Goal: Transaction & Acquisition: Purchase product/service

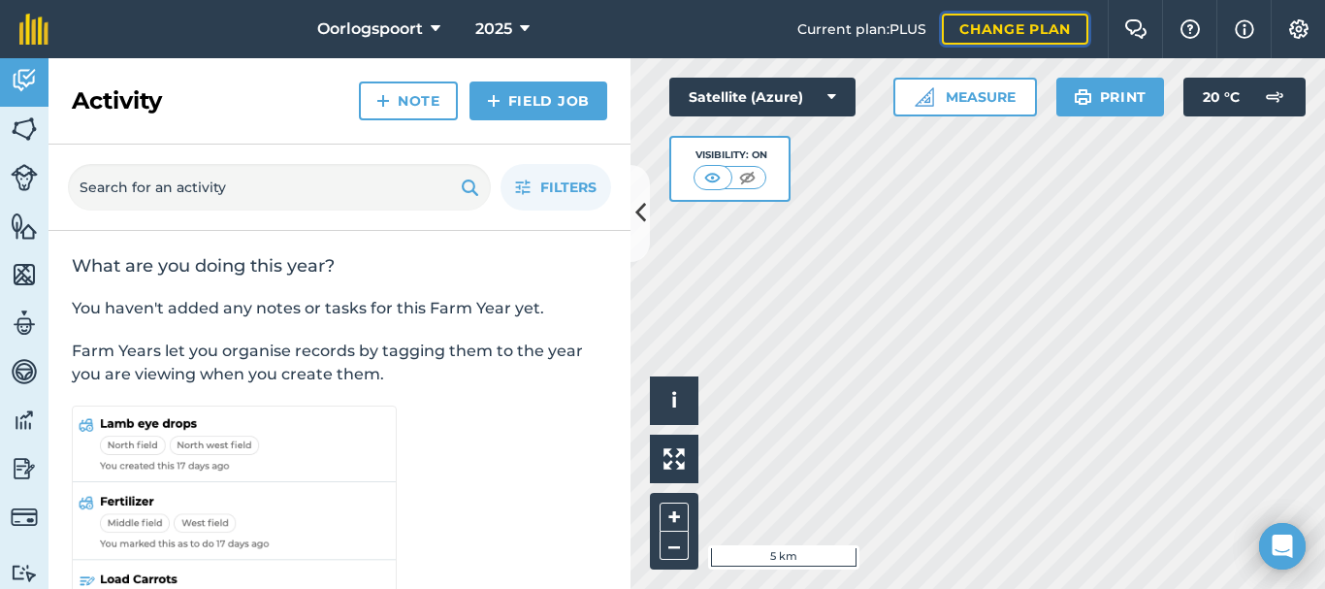
click at [1029, 33] on link "Change plan" at bounding box center [1015, 29] width 147 height 31
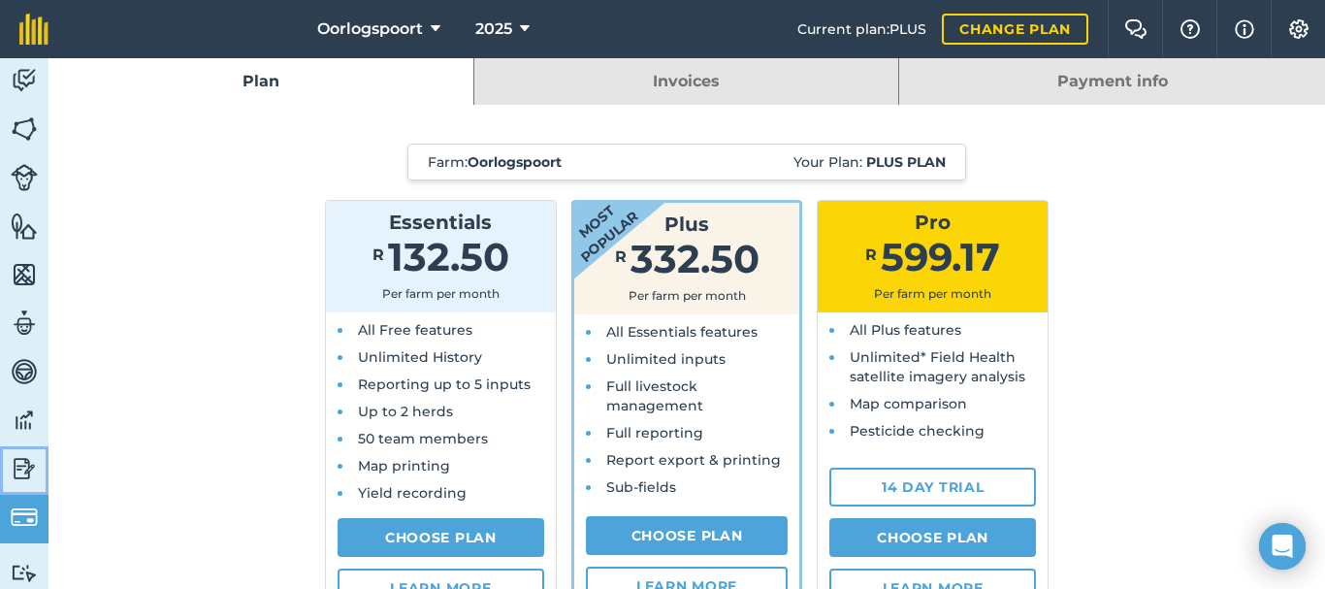
click at [27, 470] on img at bounding box center [24, 468] width 27 height 29
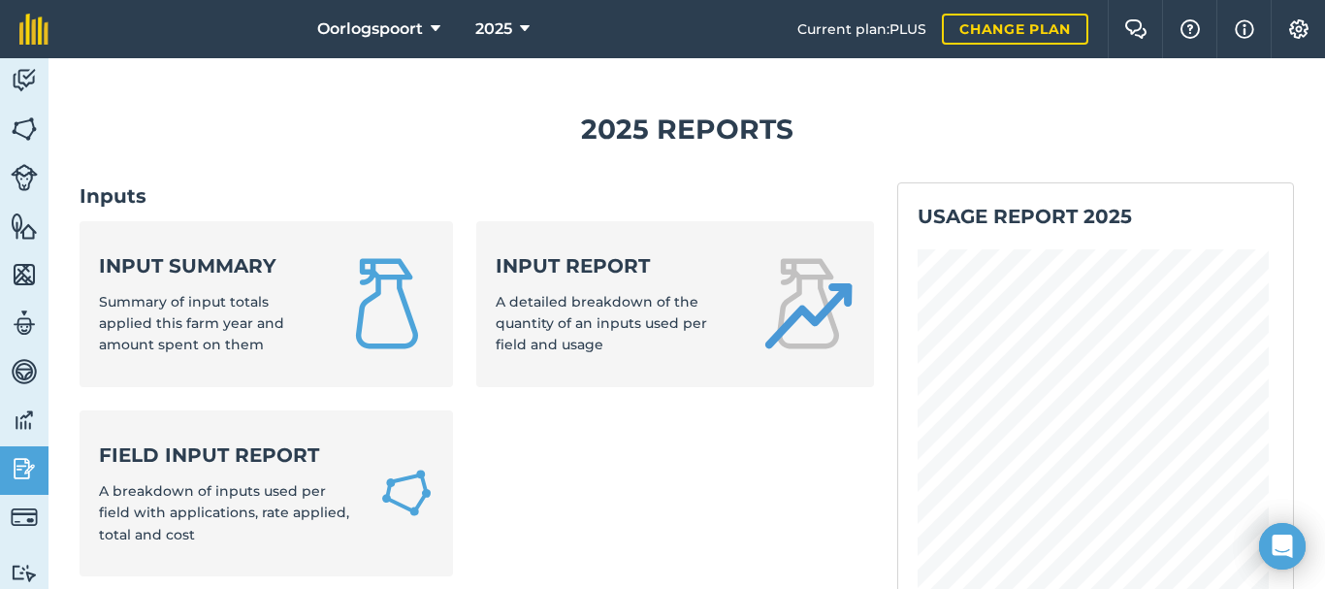
click at [28, 413] on img at bounding box center [24, 420] width 27 height 29
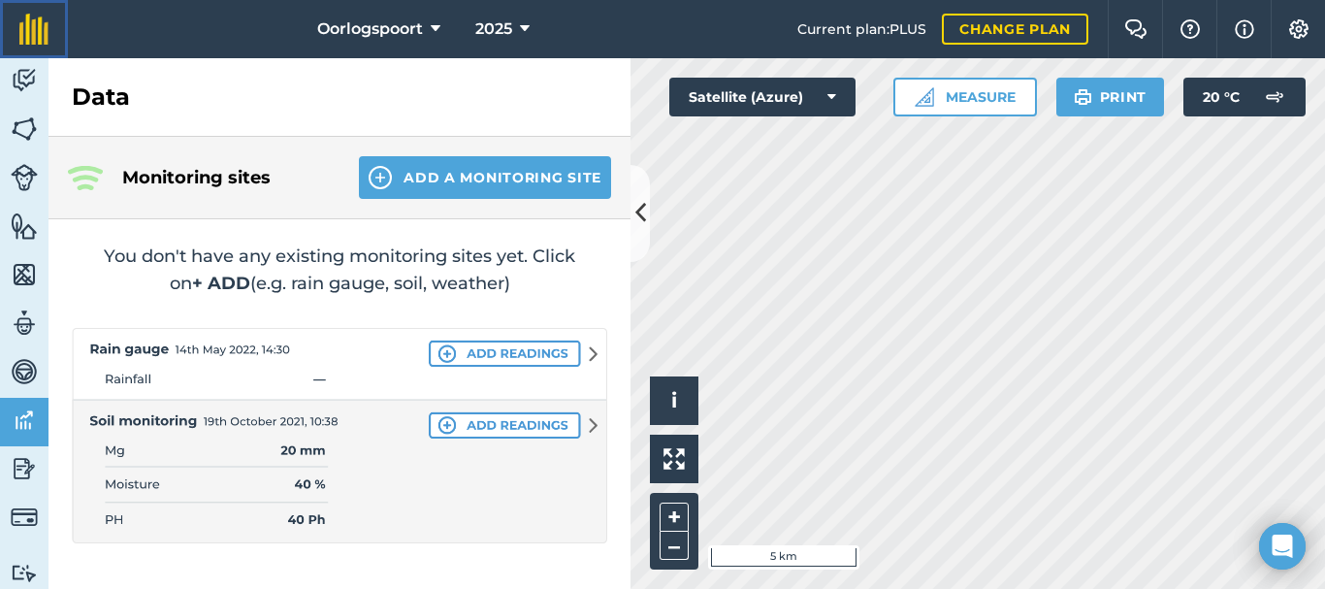
click at [48, 37] on img at bounding box center [33, 29] width 29 height 31
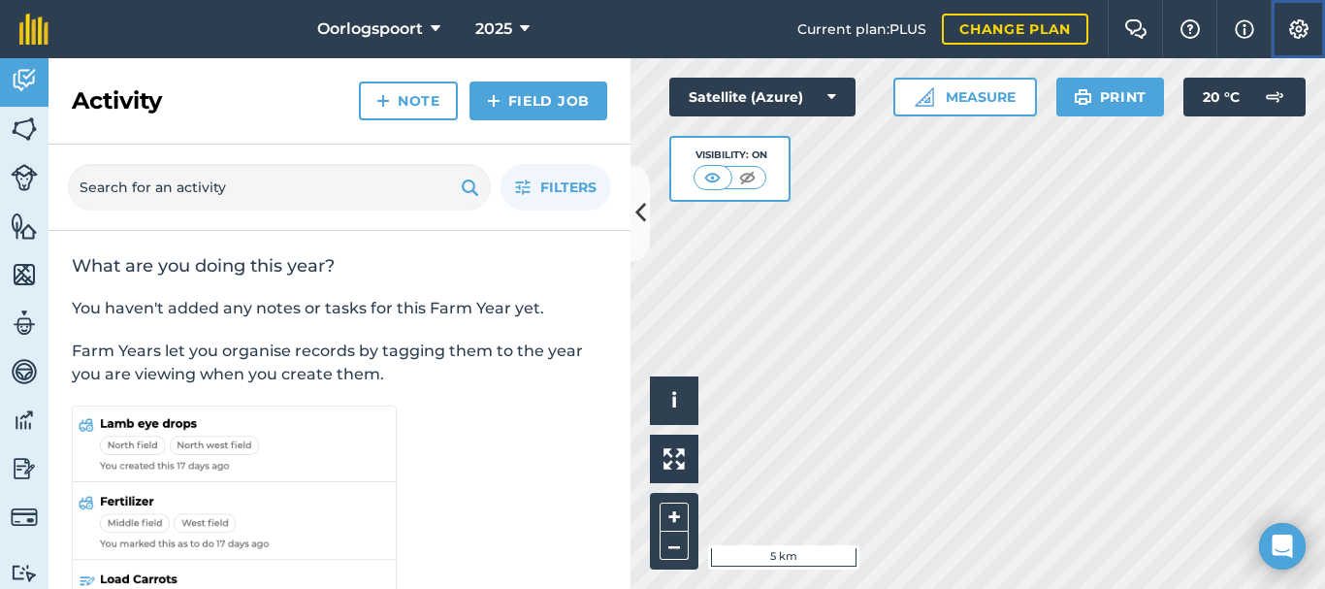
click at [1312, 35] on button "Settings" at bounding box center [1298, 29] width 54 height 58
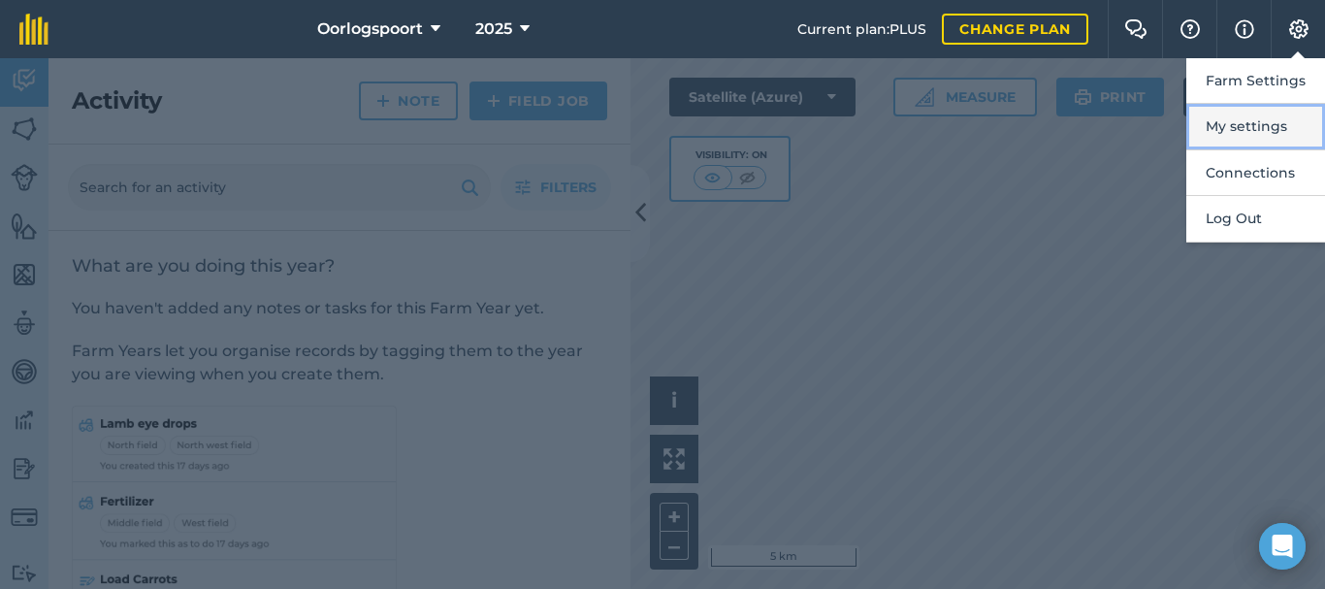
click at [1241, 132] on button "My settings" at bounding box center [1256, 127] width 139 height 46
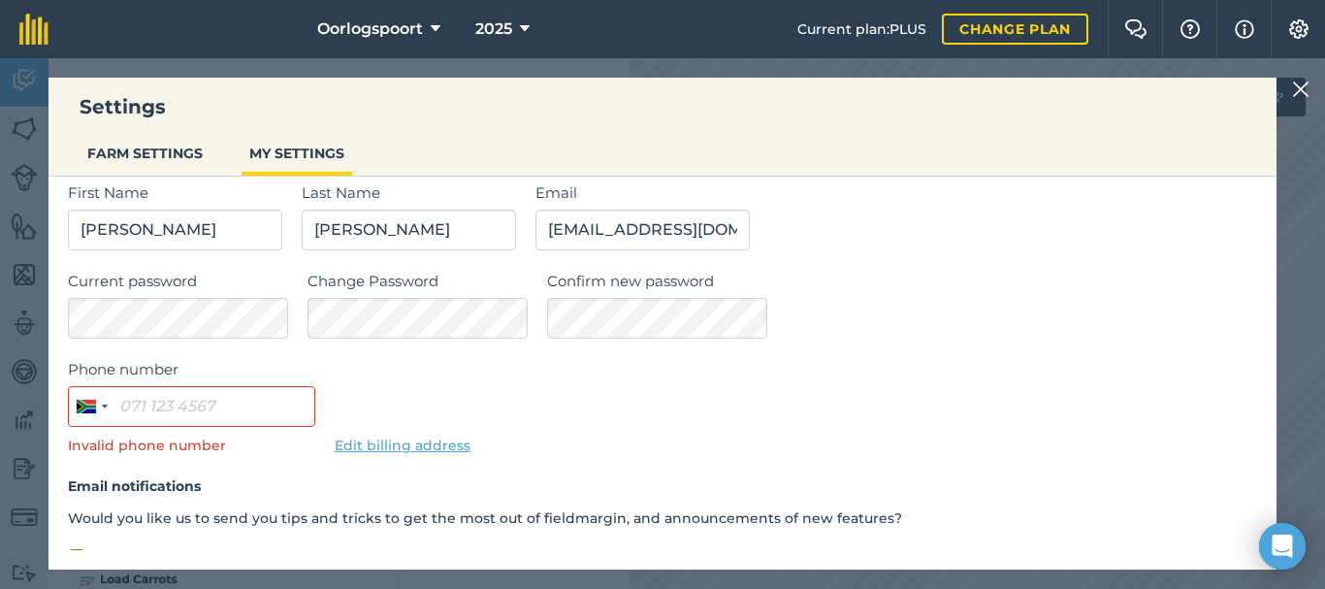
scroll to position [97, 0]
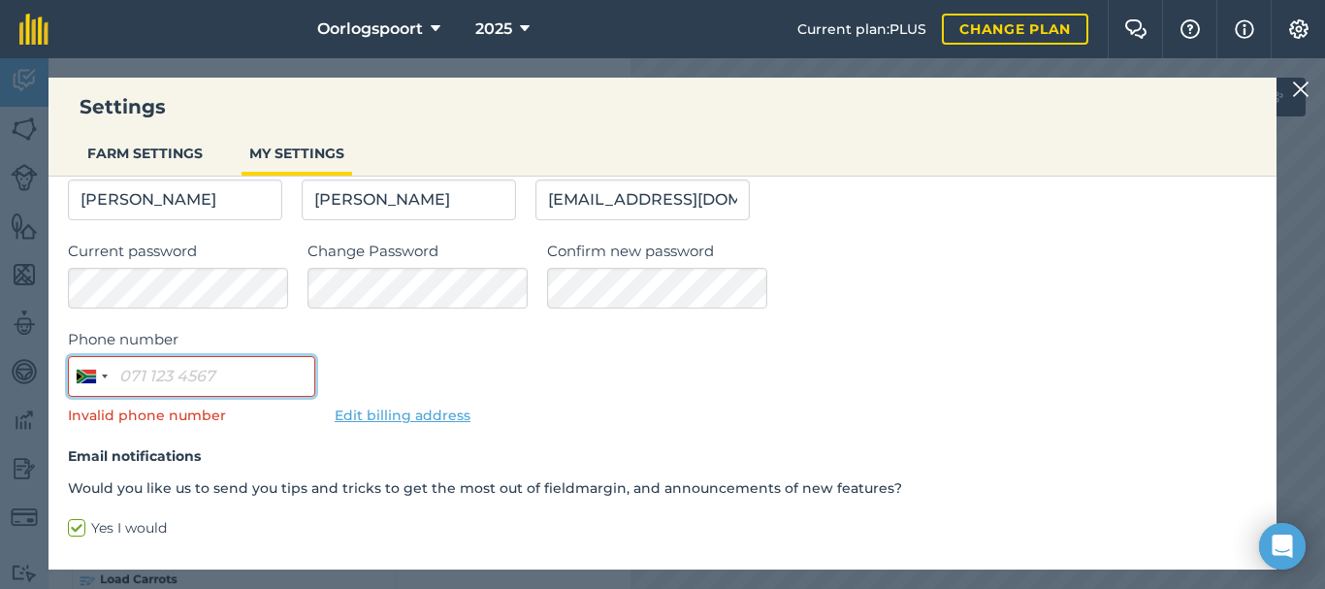
click at [186, 372] on input "Phone number" at bounding box center [191, 376] width 247 height 41
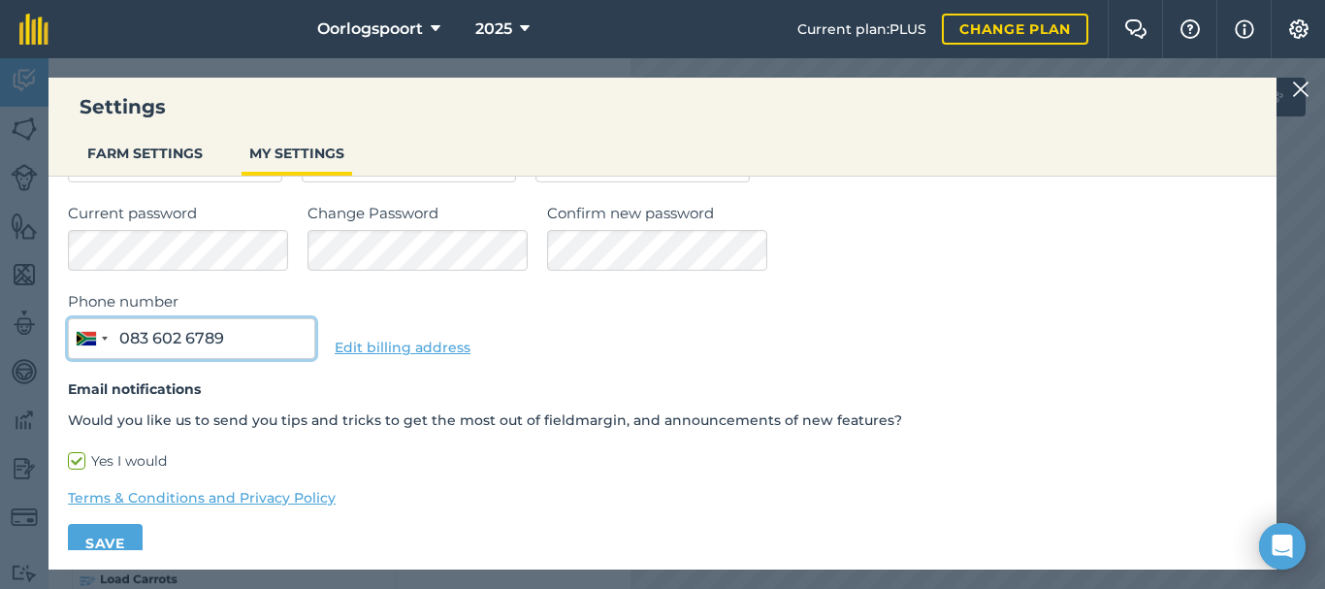
scroll to position [155, 0]
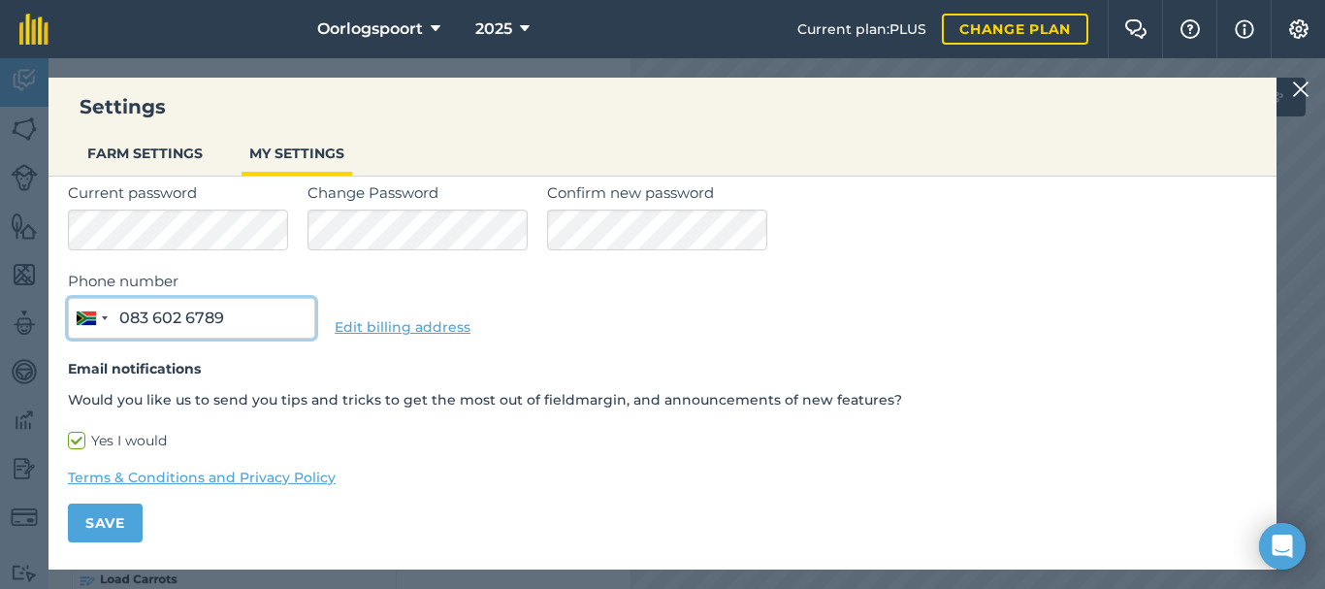
type input "083 602 6789"
click at [106, 522] on button "Save" at bounding box center [105, 523] width 75 height 39
click at [114, 523] on button "Save" at bounding box center [105, 523] width 75 height 39
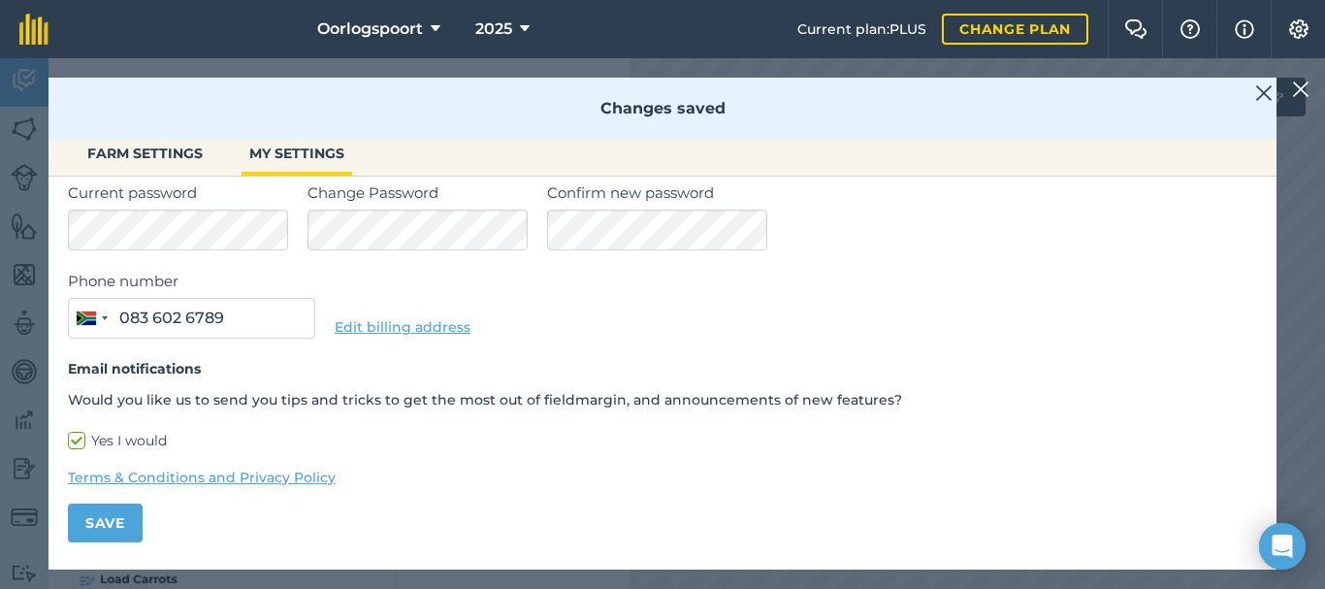
click at [1263, 82] on img at bounding box center [1263, 92] width 17 height 23
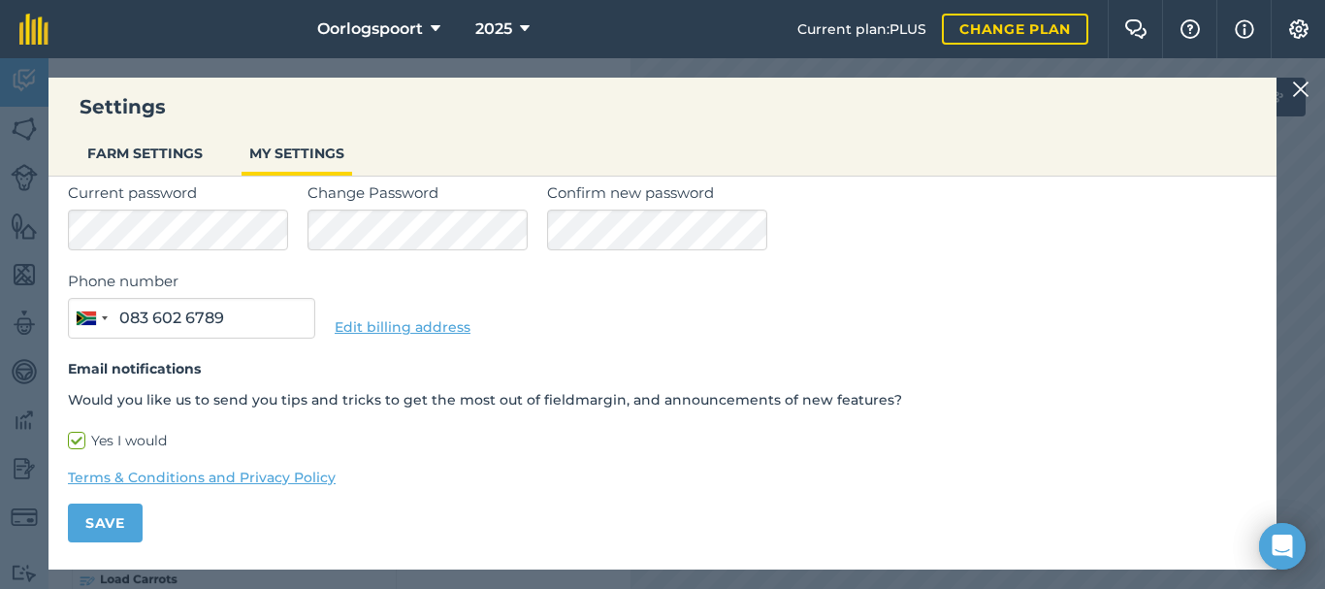
click at [1303, 93] on img at bounding box center [1300, 89] width 17 height 23
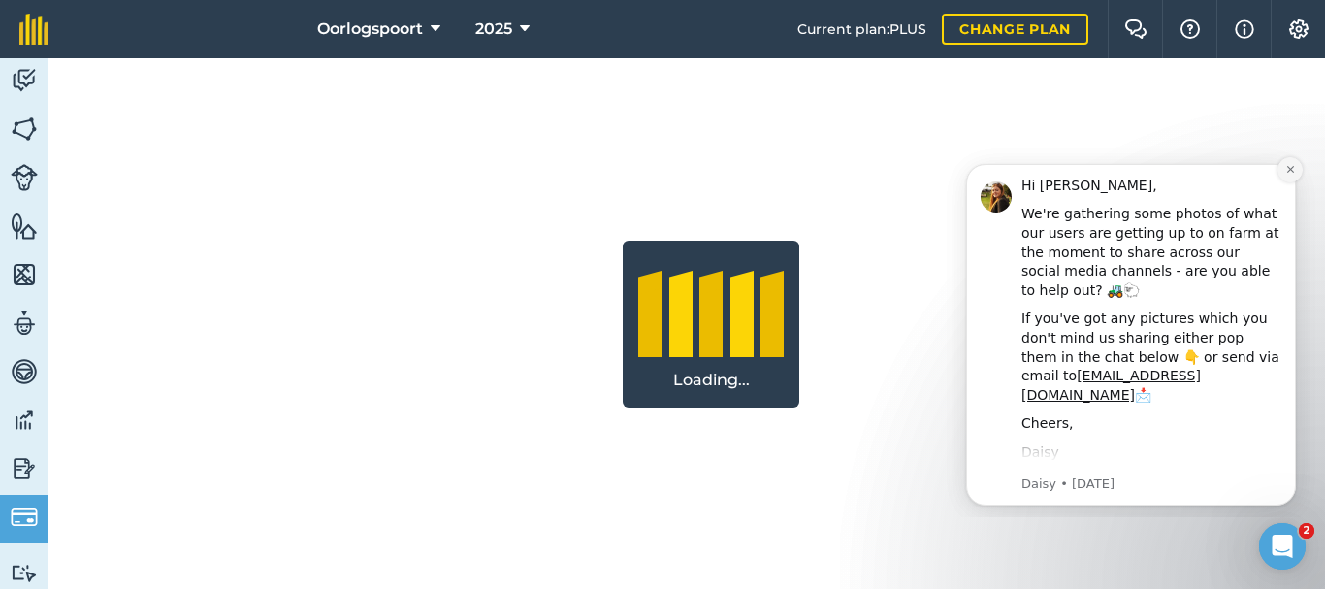
click at [1293, 172] on icon "Dismiss notification" at bounding box center [1289, 169] width 7 height 7
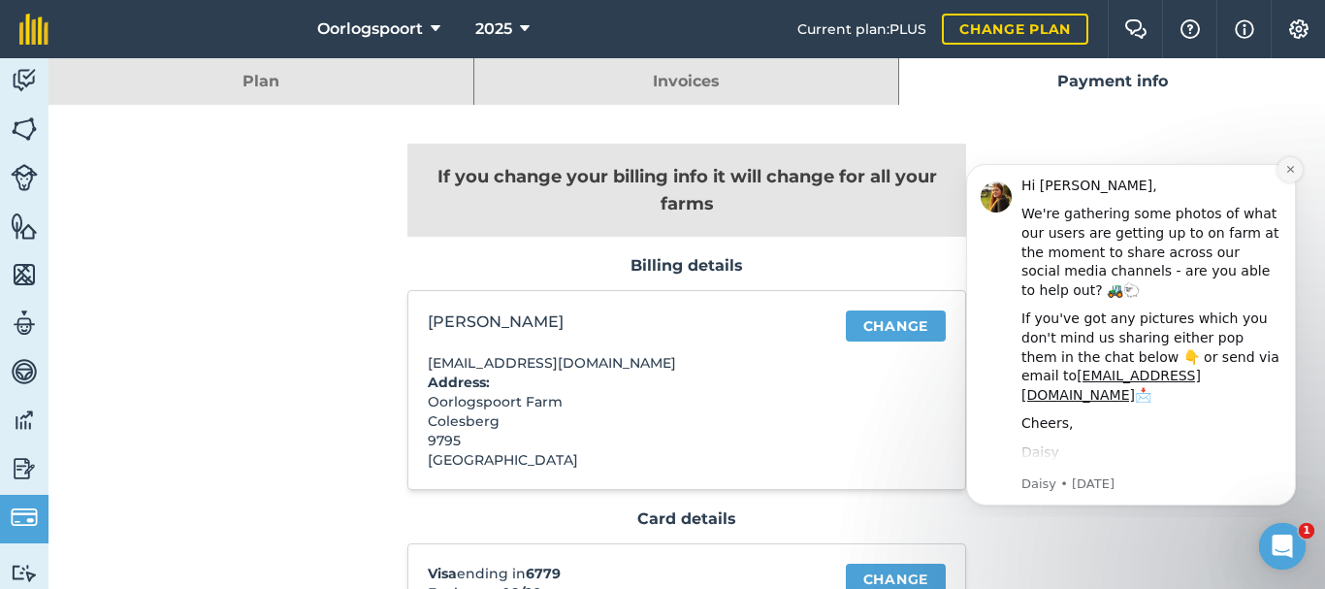
click at [1290, 174] on icon "Dismiss notification" at bounding box center [1291, 169] width 11 height 11
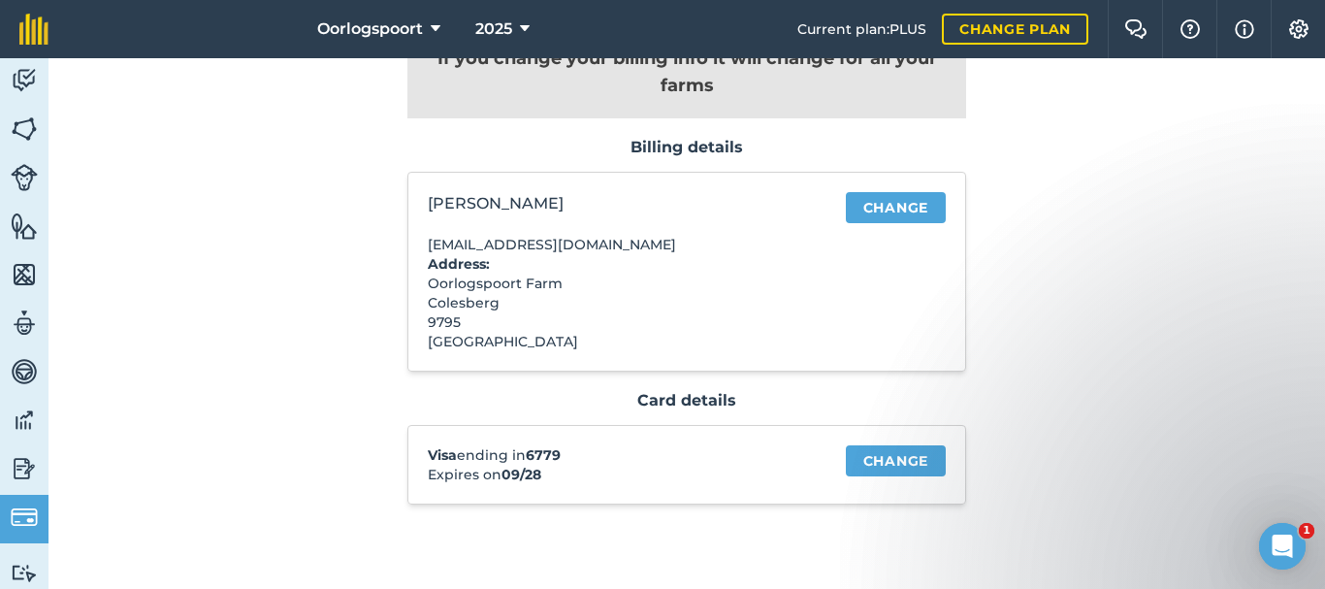
scroll to position [121, 0]
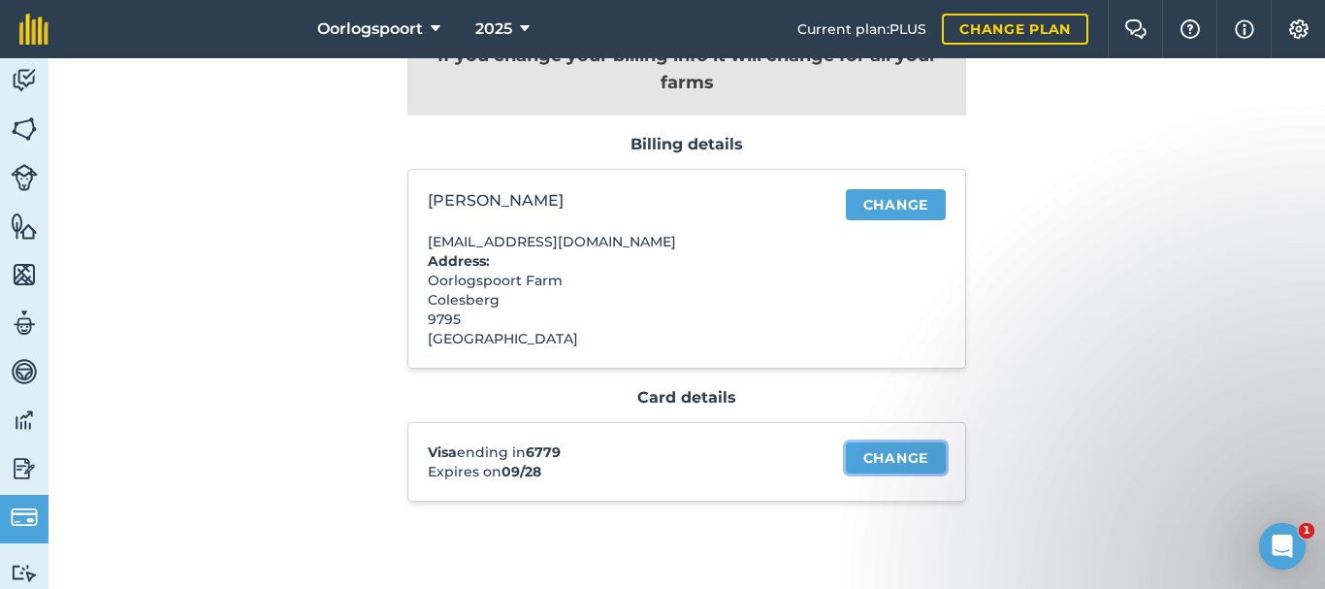
click at [878, 468] on link "Change" at bounding box center [896, 457] width 100 height 31
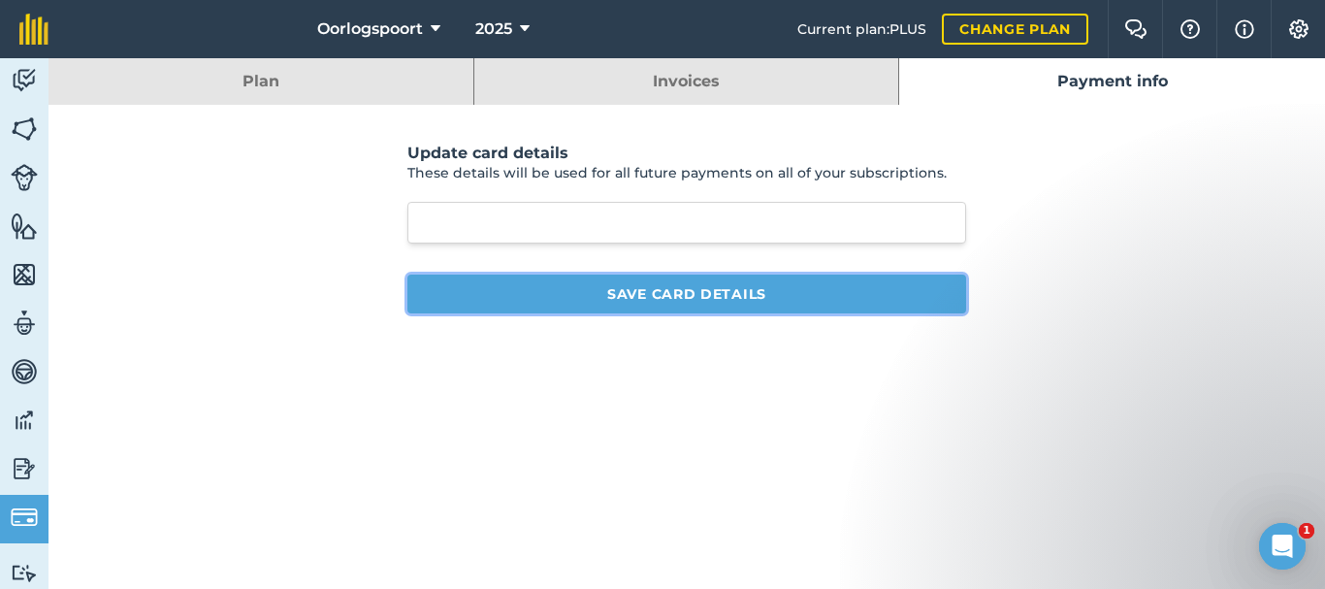
click at [716, 293] on button "Save card details" at bounding box center [686, 294] width 559 height 39
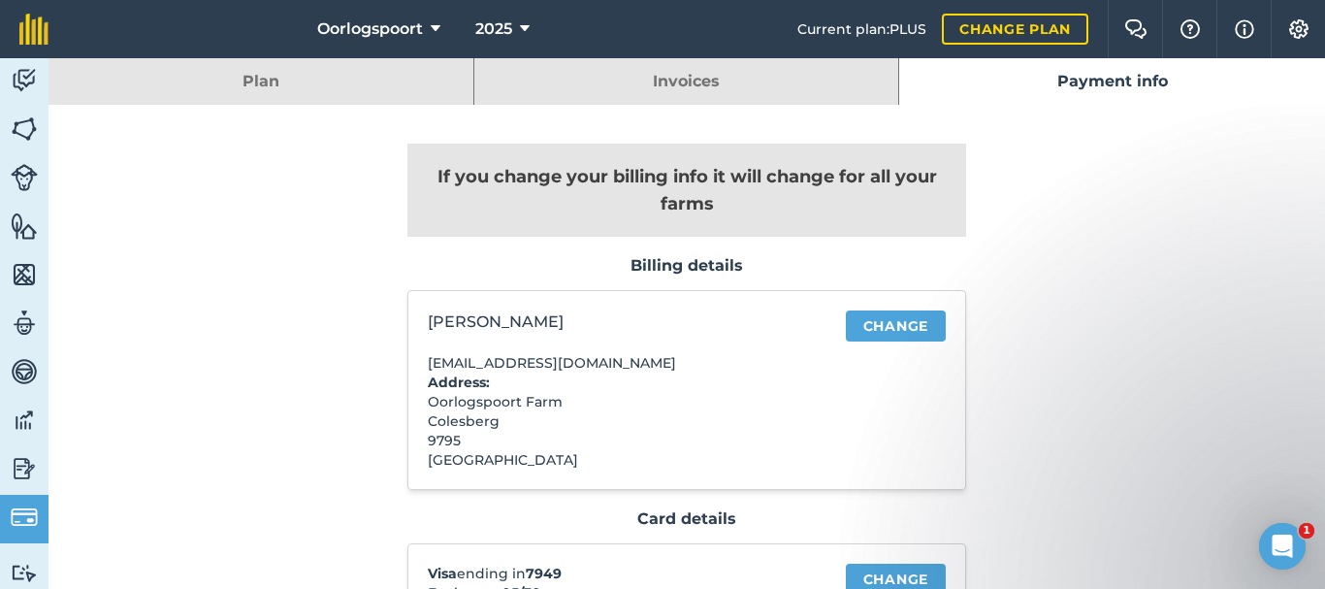
click at [207, 81] on link "Plan" at bounding box center [261, 81] width 425 height 47
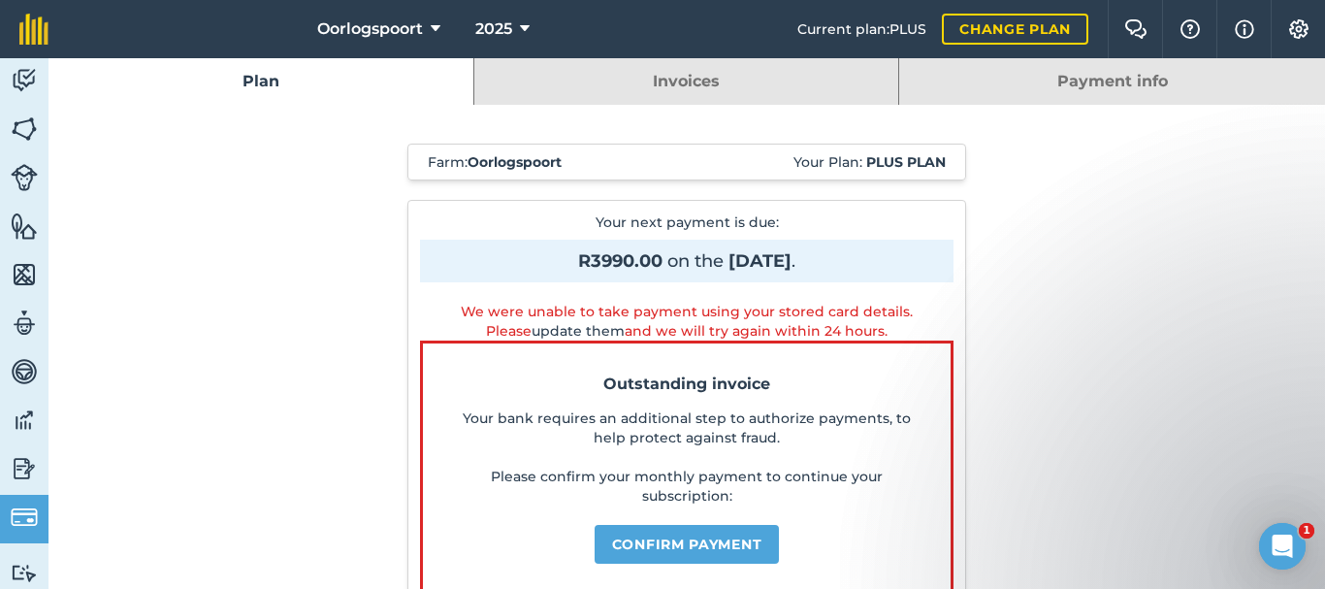
click at [653, 72] on link "Invoices" at bounding box center [686, 81] width 425 height 47
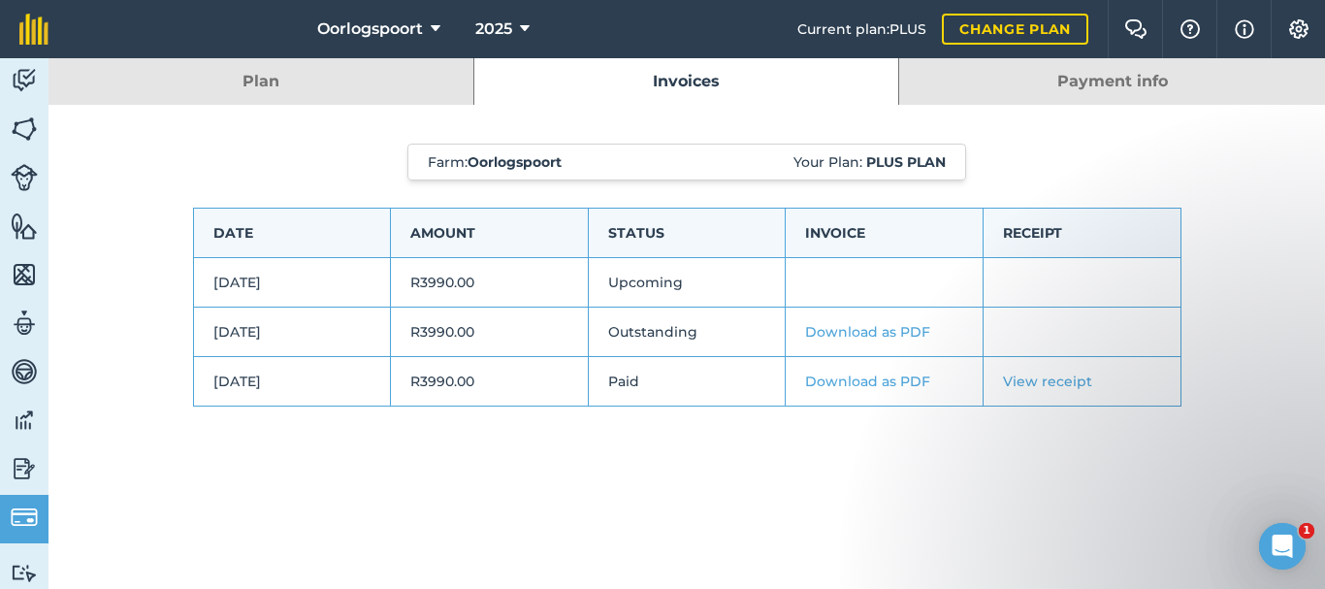
click at [885, 334] on link "Download as PDF" at bounding box center [867, 331] width 125 height 17
click at [338, 79] on link "Plan" at bounding box center [261, 81] width 425 height 47
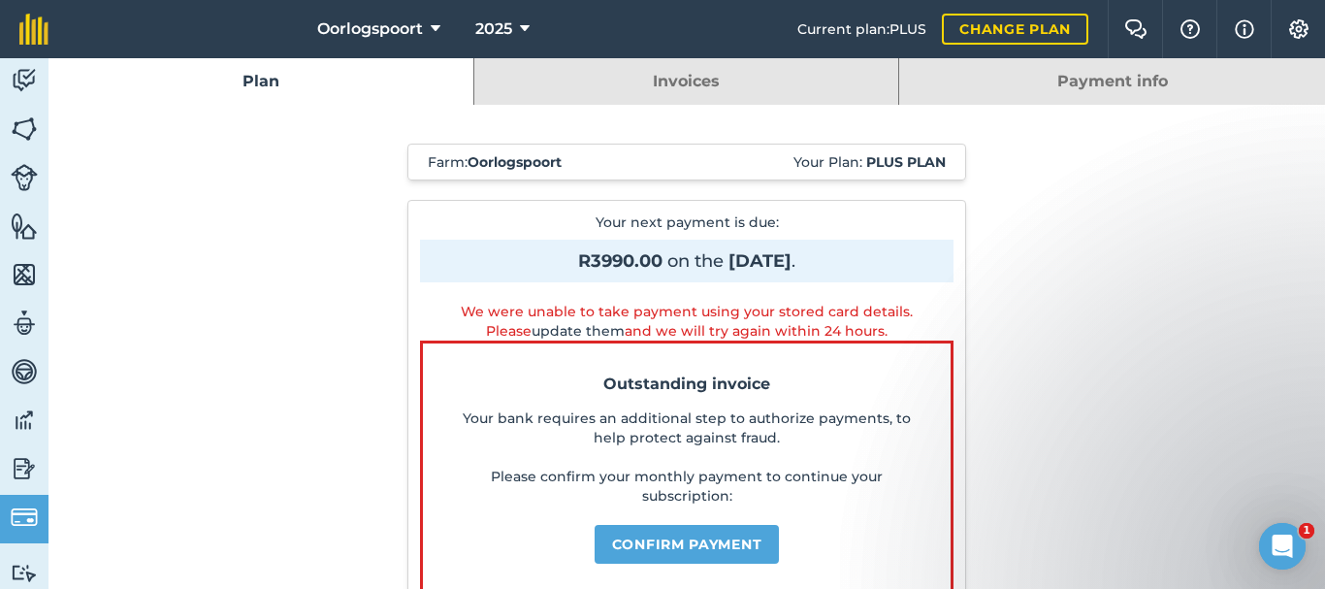
click at [1135, 88] on link "Payment info" at bounding box center [1112, 81] width 426 height 47
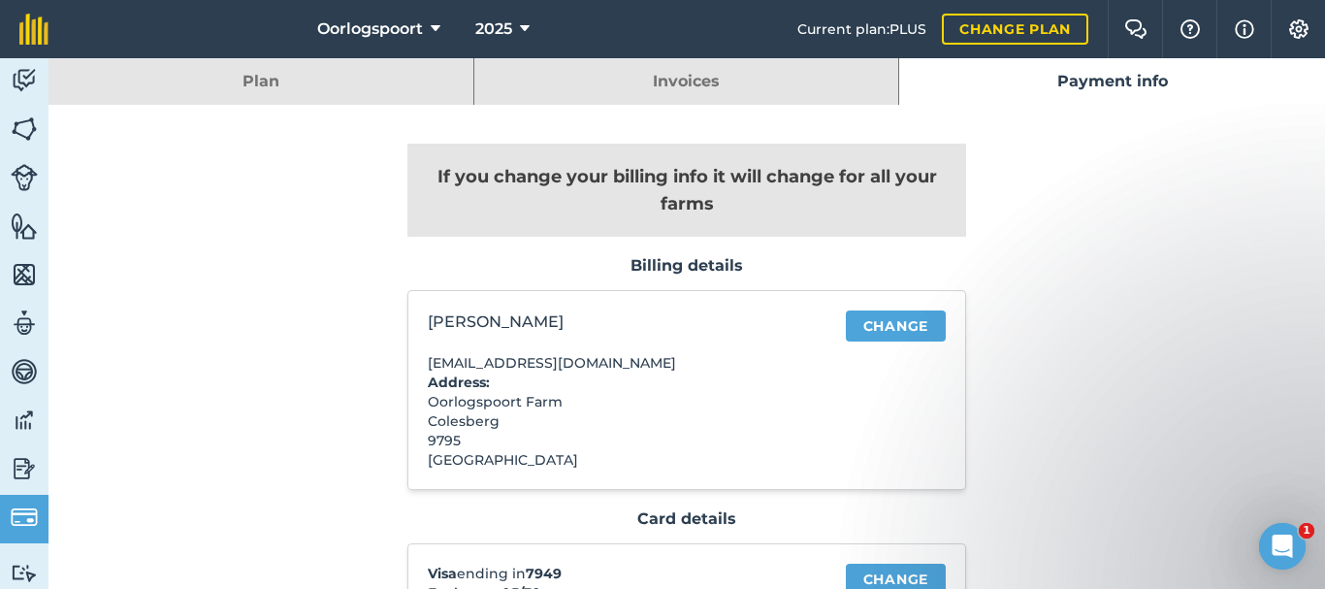
click at [682, 97] on link "Invoices" at bounding box center [686, 81] width 425 height 47
